Goal: Transaction & Acquisition: Purchase product/service

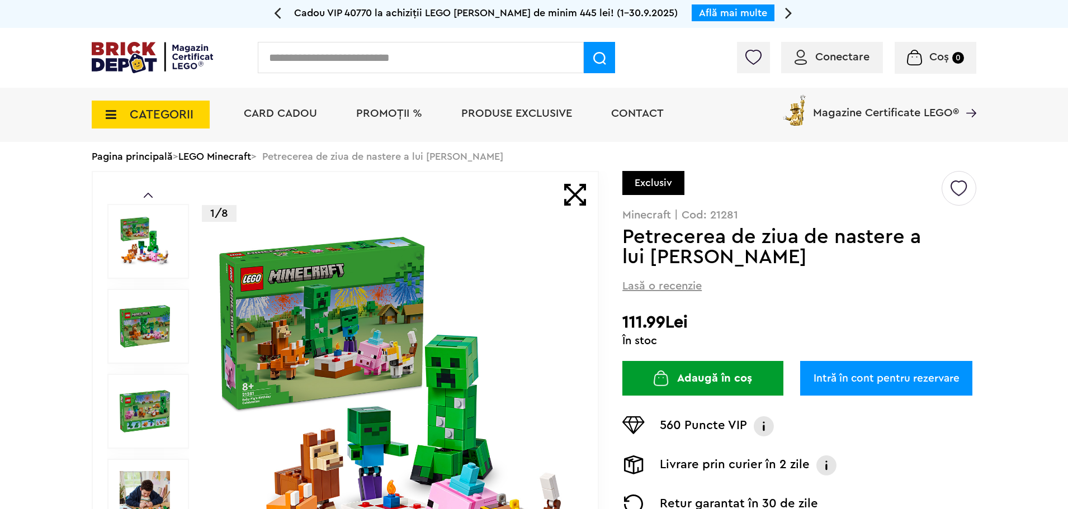
click at [725, 373] on button "Adaugă în coș" at bounding box center [702, 378] width 161 height 35
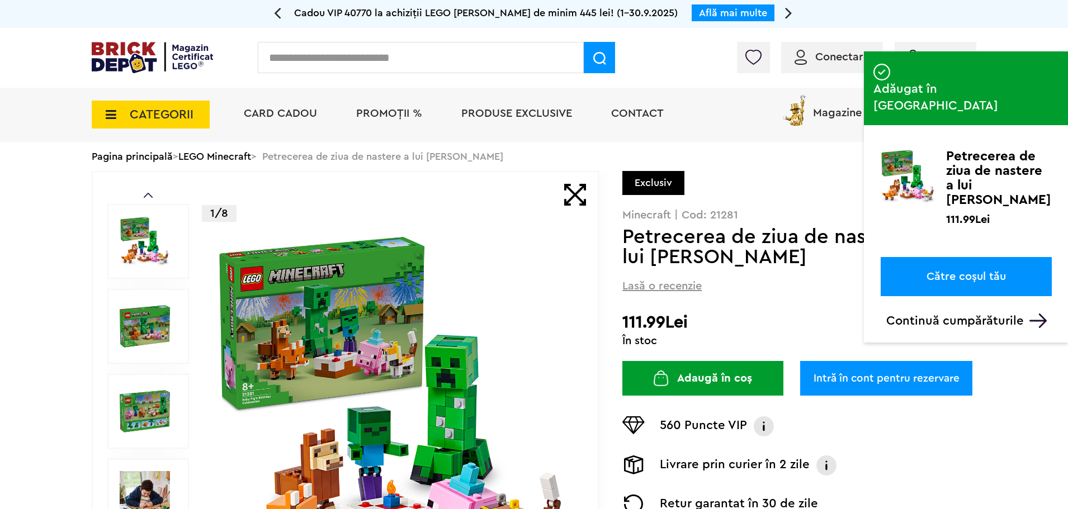
click at [971, 257] on link "Către coșul tău" at bounding box center [966, 276] width 171 height 39
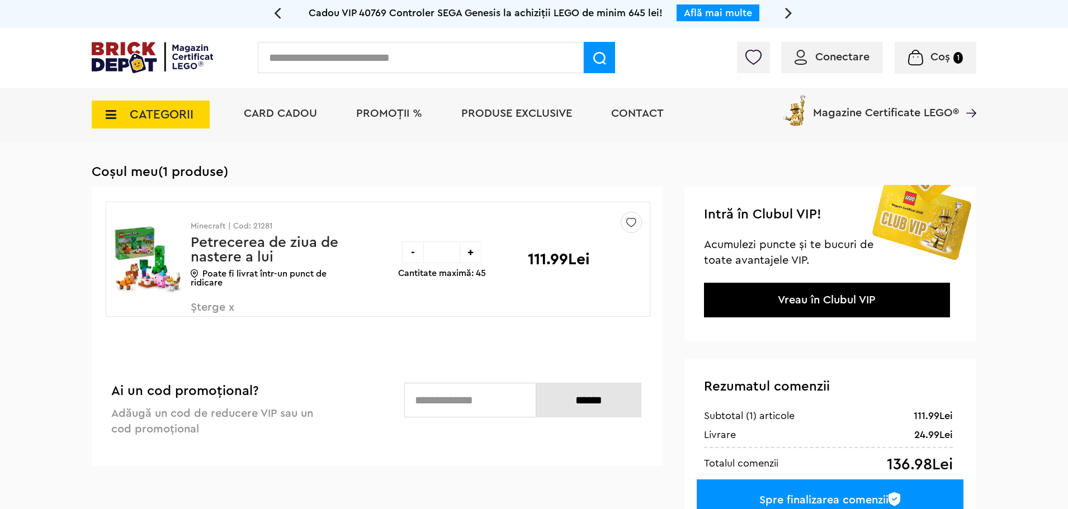
click at [1023, 370] on div "Cadou VIP 40770 la achiziții LEGO Harry Potter de minim 445 lei! (1-30.9.2025) …" at bounding box center [534, 418] width 1068 height 836
click at [1009, 335] on div "Cadou VIP 40770 la achiziții LEGO Harry Potter de minim 445 lei! (1-30.9.2025) …" at bounding box center [534, 418] width 1068 height 836
click at [811, 499] on div "Spre finalizarea comenzii" at bounding box center [830, 500] width 267 height 41
